Goal: Use online tool/utility: Utilize a website feature to perform a specific function

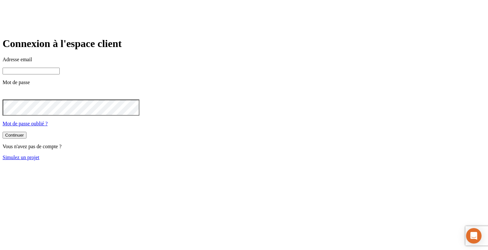
type input "[PERSON_NAME][DOMAIN_NAME][EMAIL_ADDRESS][DOMAIN_NAME]"
click at [39, 160] on link "Simulez un projet" at bounding box center [21, 157] width 37 height 5
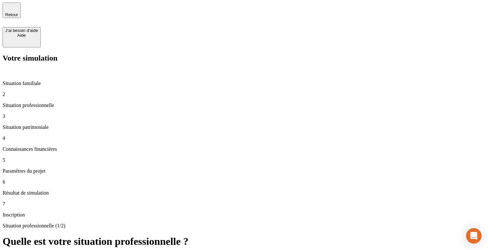
drag, startPoint x: 256, startPoint y: 76, endPoint x: 230, endPoint y: 80, distance: 26.8
type input "40 000"
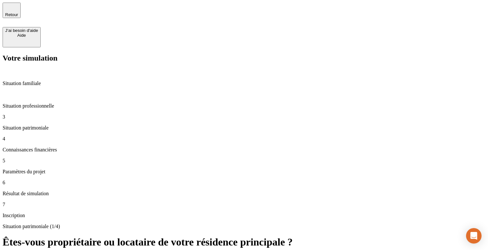
type input "1 000"
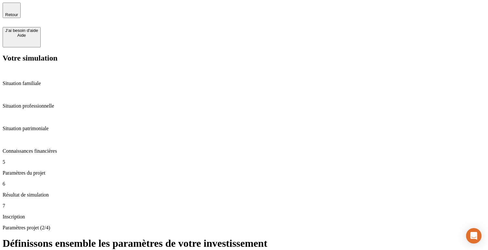
type input "33"
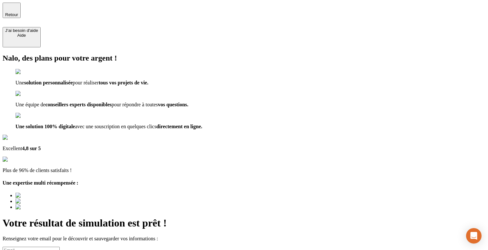
click at [60, 247] on input at bounding box center [31, 250] width 57 height 7
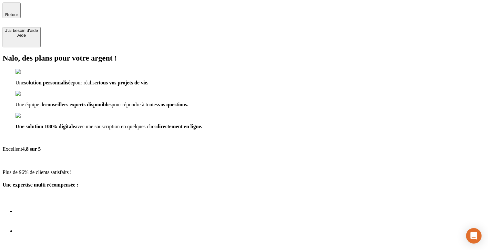
click at [60, 247] on input "[EMAIL_ADDRESS][DOMAIN_NAME]" at bounding box center [31, 250] width 57 height 7
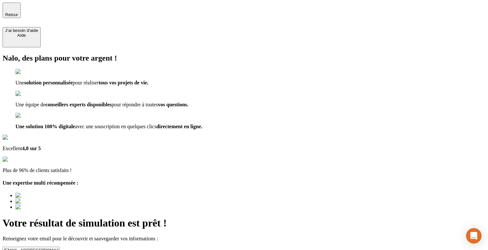
click at [60, 247] on input "[EMAIL_ADDRESS][DOMAIN_NAME]" at bounding box center [31, 250] width 57 height 7
type input "[EMAIL_ADDRESS][DOMAIN_NAME]"
click at [296, 247] on form "[EMAIL_ADDRESS][DOMAIN_NAME] Découvrir ma simulation" at bounding box center [244, 254] width 483 height 14
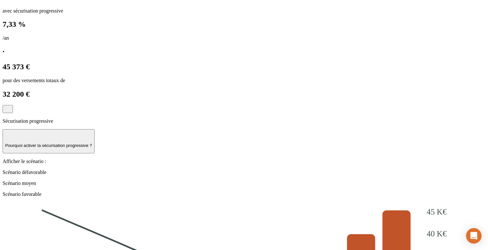
scroll to position [478, 0]
